Goal: Task Accomplishment & Management: Manage account settings

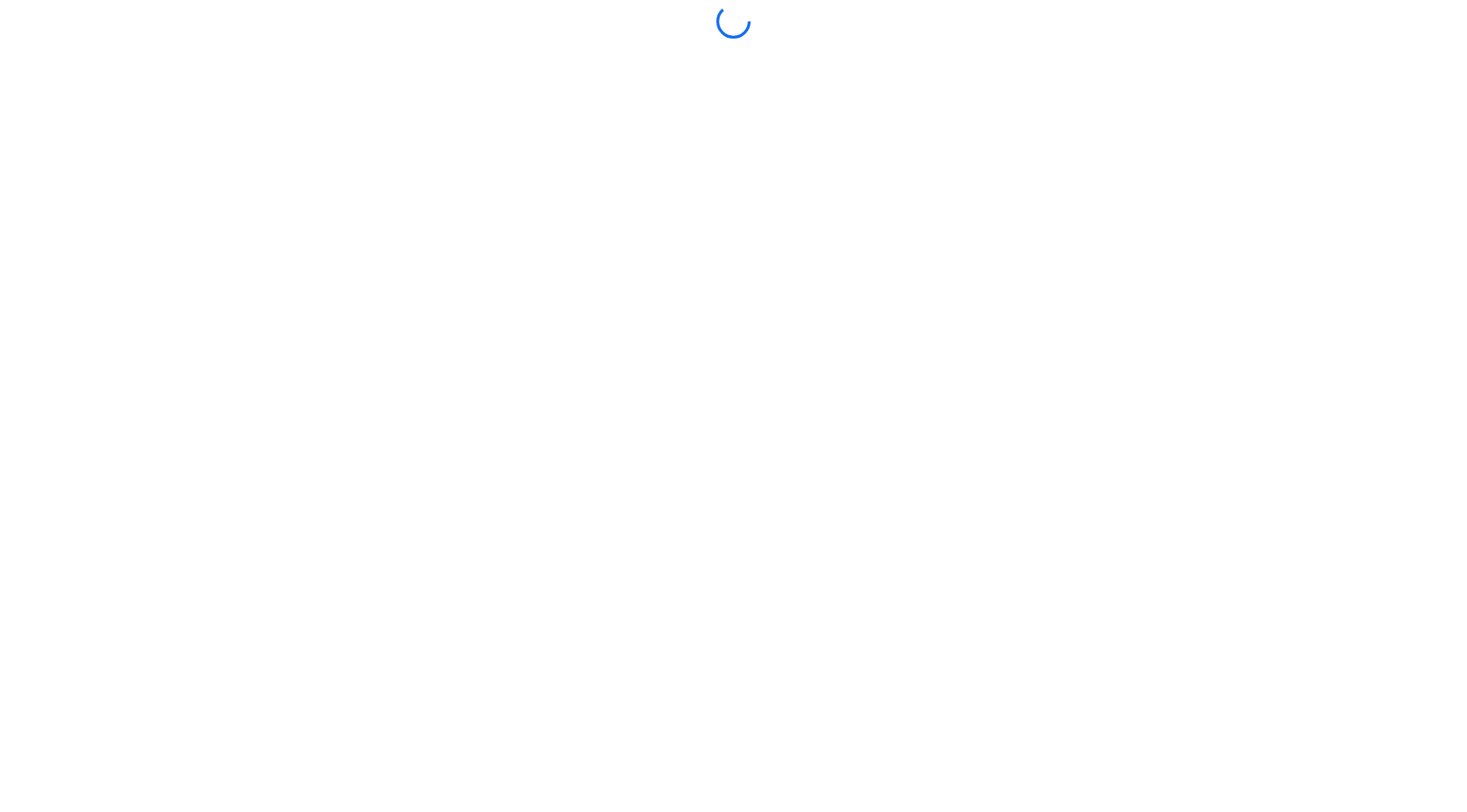
click at [798, 564] on div at bounding box center [734, 406] width 1459 height 804
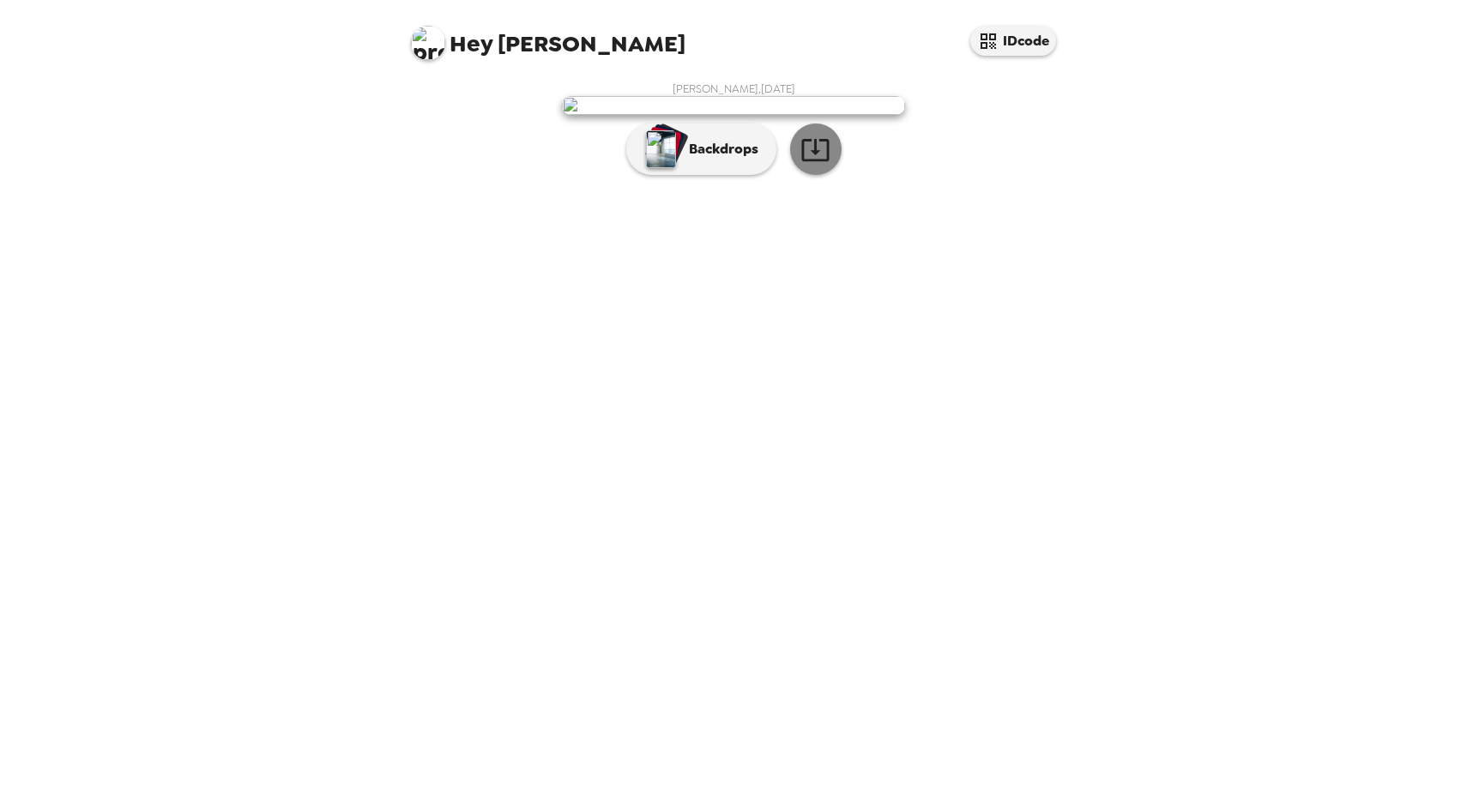
click at [819, 165] on icon "button" at bounding box center [815, 149] width 30 height 30
